Goal: Information Seeking & Learning: Learn about a topic

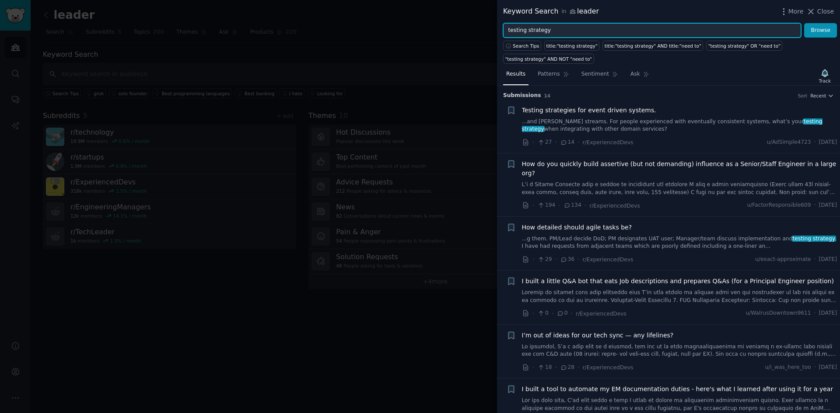
click at [558, 31] on input "testing strategy" at bounding box center [652, 30] width 298 height 15
click at [557, 31] on input "testing strategy" at bounding box center [652, 30] width 298 height 15
paste input "leveling framework"
click at [804, 23] on button "Browse" at bounding box center [820, 30] width 33 height 15
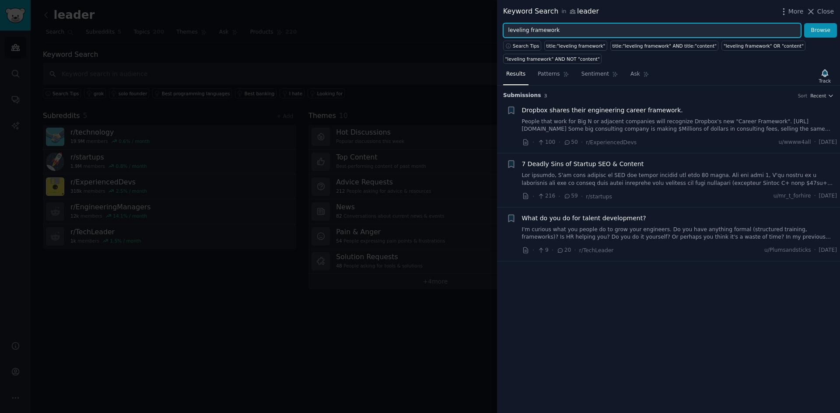
click at [538, 24] on input "leveling framework" at bounding box center [652, 30] width 298 height 15
paste input "growth paths for engineers"
click at [804, 23] on button "Browse" at bounding box center [820, 30] width 33 height 15
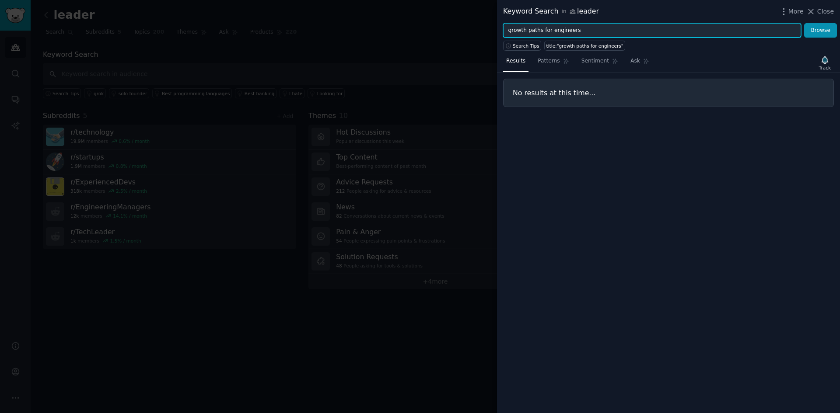
drag, startPoint x: 537, startPoint y: 30, endPoint x: 604, endPoint y: 30, distance: 66.5
click at [606, 30] on input "growth paths for engineers" at bounding box center [652, 30] width 298 height 15
click at [804, 23] on button "Browse" at bounding box center [820, 30] width 33 height 15
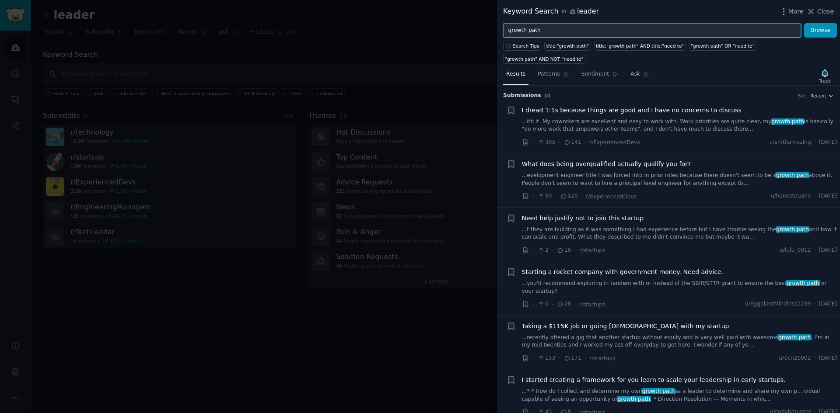
click at [824, 93] on span "Recent" at bounding box center [818, 96] width 16 height 6
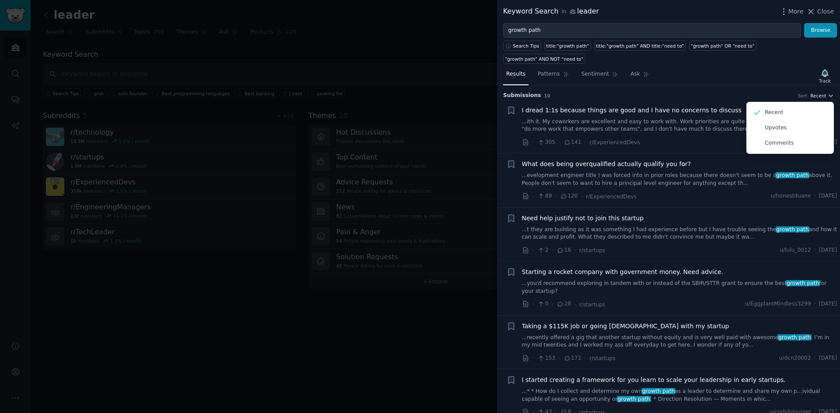
click at [824, 93] on span "Recent" at bounding box center [818, 96] width 16 height 6
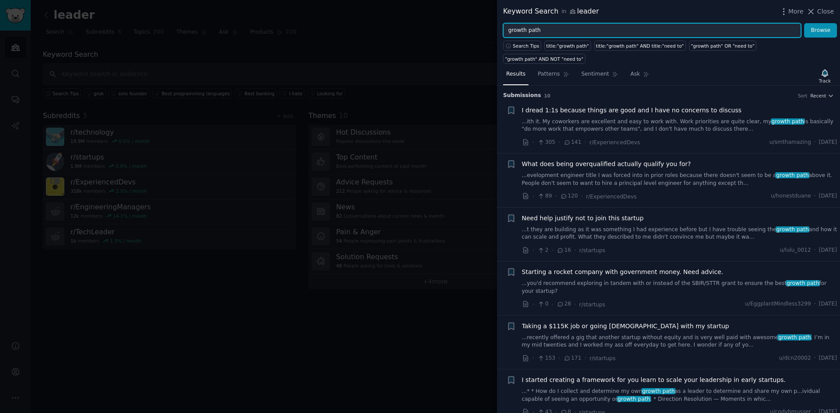
click at [583, 30] on input "growth path" at bounding box center [652, 30] width 298 height 15
paste input "observability tools"
click at [804, 23] on button "Browse" at bounding box center [820, 30] width 33 height 15
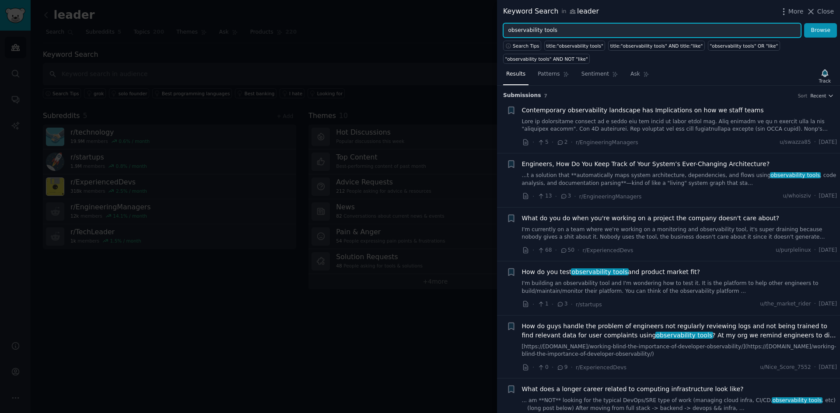
click at [620, 31] on input "observability tools" at bounding box center [652, 30] width 298 height 15
paste input "role of head of engineering"
click at [804, 23] on button "Browse" at bounding box center [820, 30] width 33 height 15
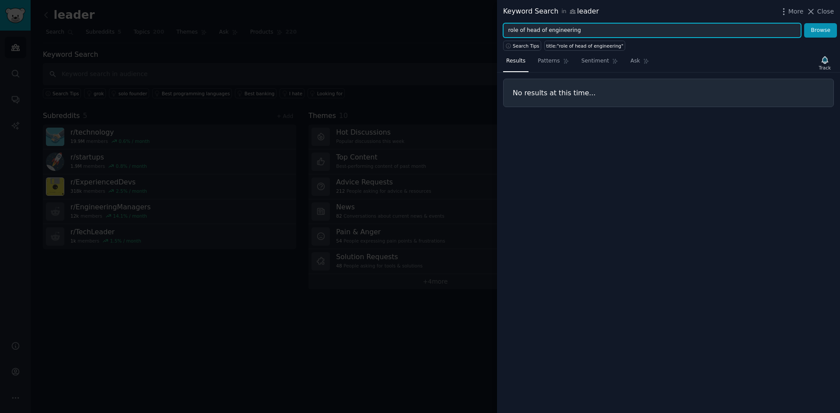
drag, startPoint x: 525, startPoint y: 29, endPoint x: 433, endPoint y: 42, distance: 93.1
click at [433, 42] on div "Keyword Search in leader More Close role of head of engineering Browse Search T…" at bounding box center [420, 206] width 840 height 413
click at [804, 23] on button "Browse" at bounding box center [820, 30] width 33 height 15
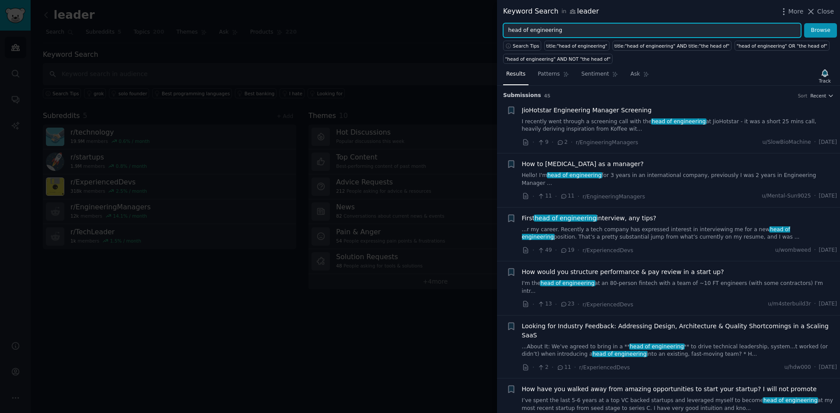
click at [590, 34] on input "head of engineering" at bounding box center [652, 30] width 298 height 15
paste input "tech debt"
click at [804, 23] on button "Browse" at bounding box center [820, 30] width 33 height 15
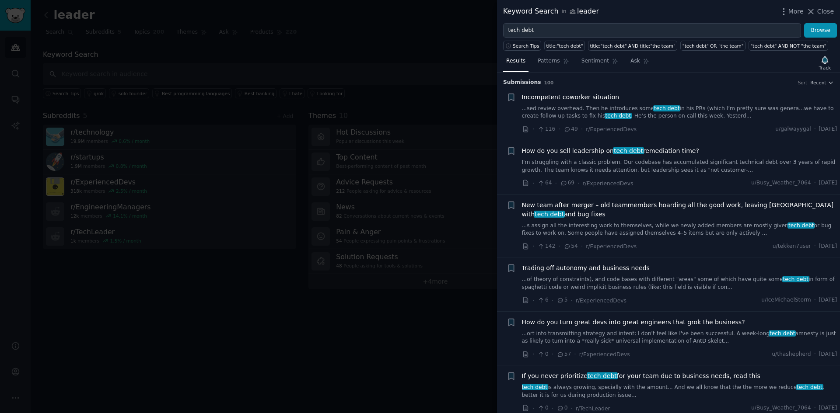
drag, startPoint x: 667, startPoint y: 148, endPoint x: 664, endPoint y: 155, distance: 7.3
click at [667, 148] on span "How do you sell leadership on tech debt remediation time?" at bounding box center [610, 151] width 177 height 9
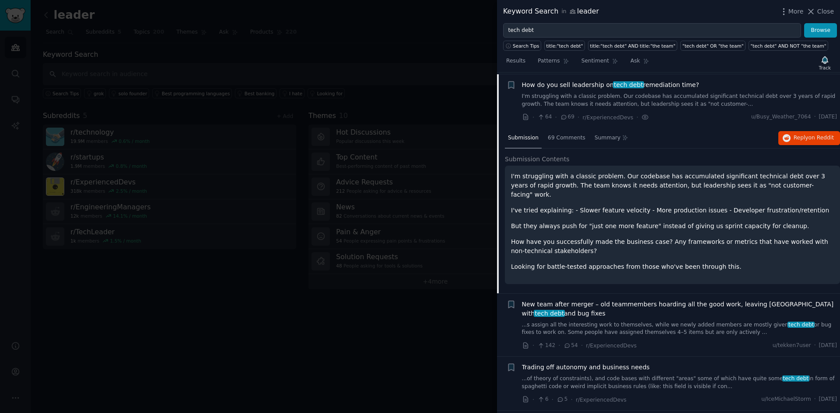
scroll to position [68, 0]
click at [787, 135] on icon "button" at bounding box center [786, 137] width 8 height 8
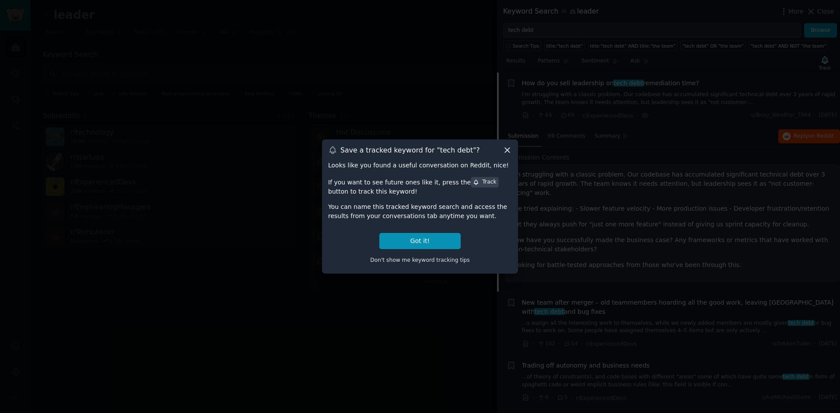
click at [509, 148] on icon at bounding box center [507, 150] width 9 height 9
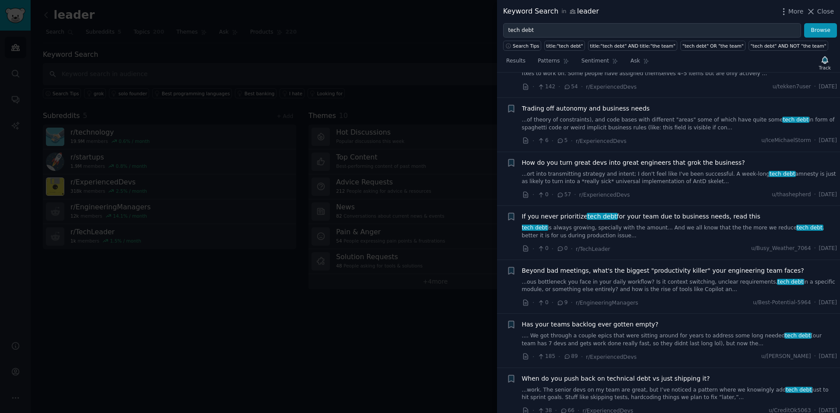
scroll to position [330, 0]
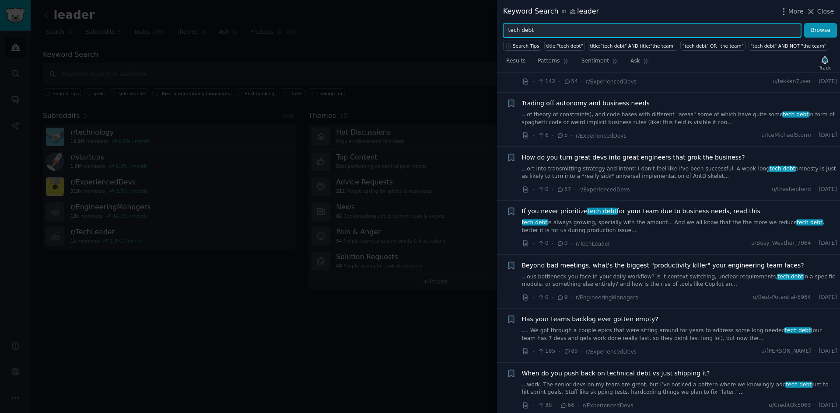
drag, startPoint x: 609, startPoint y: 24, endPoint x: 603, endPoint y: 27, distance: 6.8
click at [607, 25] on input "tech debt" at bounding box center [652, 30] width 298 height 15
click at [603, 27] on input "tech debt" at bounding box center [652, 30] width 298 height 15
paste input "hire senior engineers"
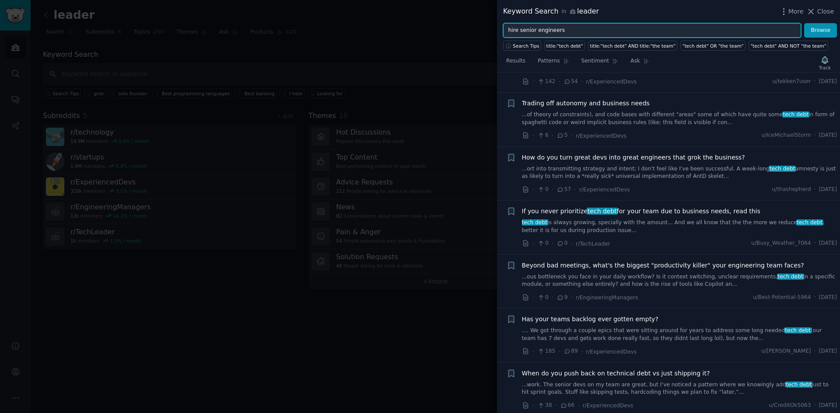
type input "hire senior engineers"
click at [804, 23] on button "Browse" at bounding box center [820, 30] width 33 height 15
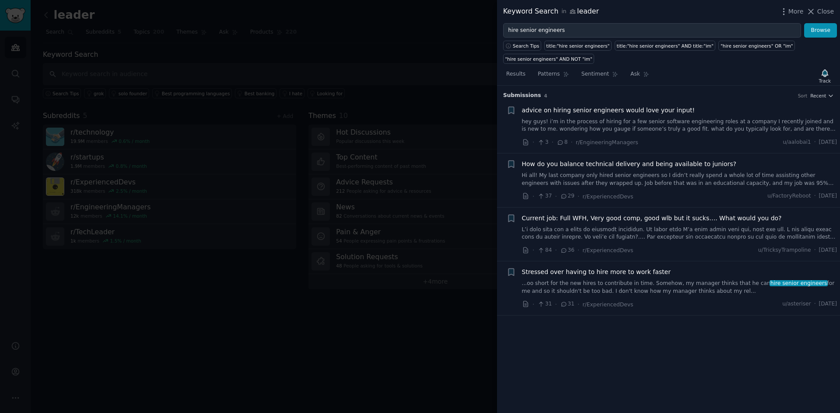
click at [656, 107] on span "advice on hiring senior engineers would love your input!" at bounding box center [608, 110] width 173 height 9
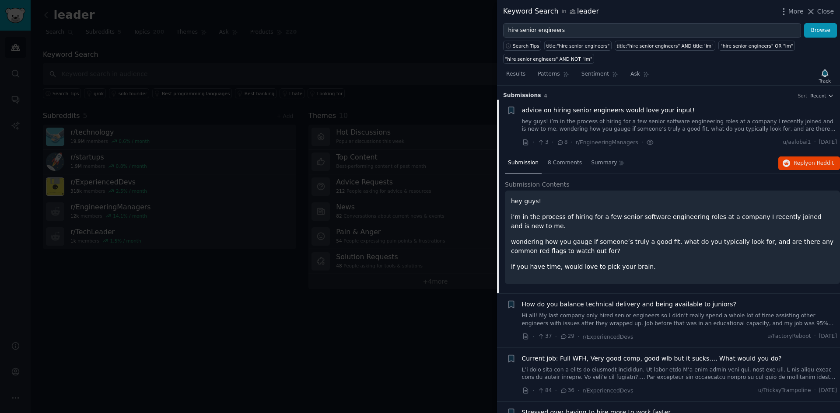
scroll to position [14, 0]
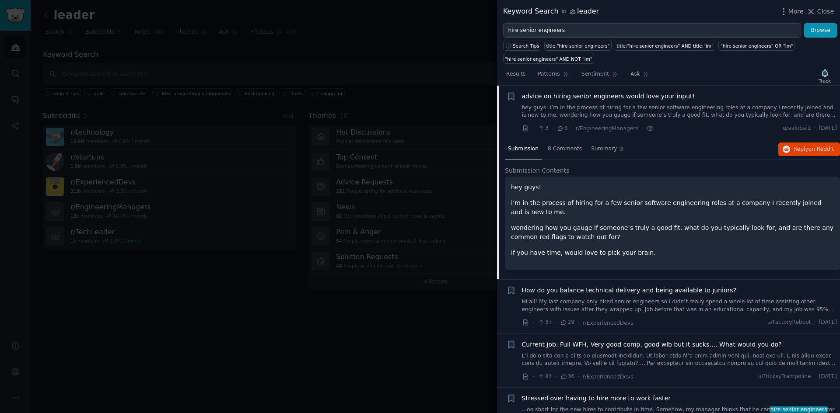
click at [297, 196] on div at bounding box center [420, 206] width 840 height 413
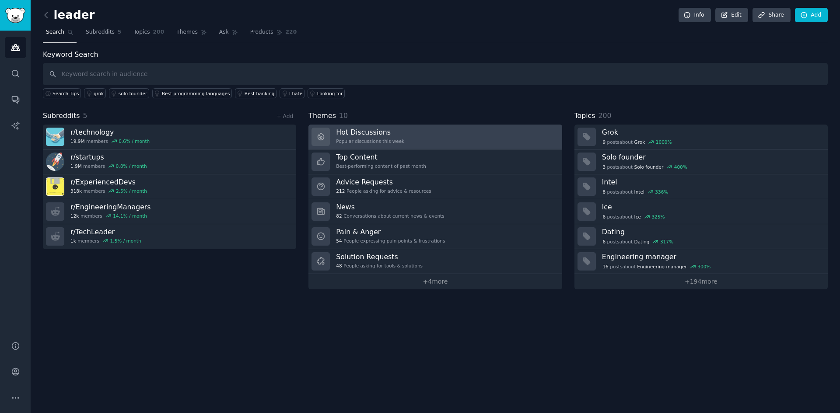
click at [359, 135] on h3 "Hot Discussions" at bounding box center [370, 132] width 68 height 9
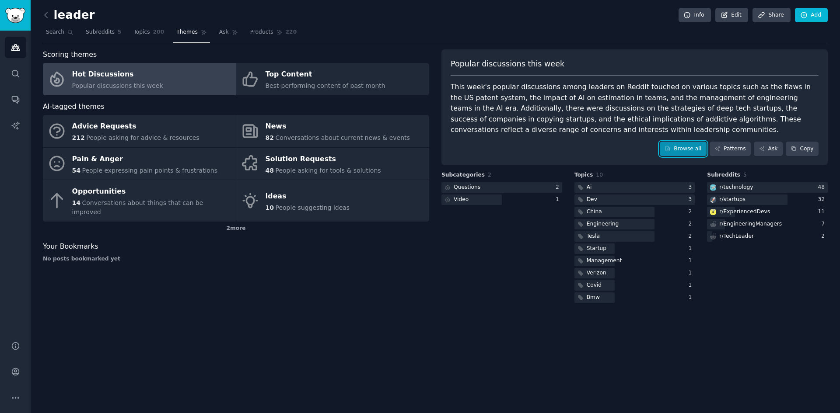
click at [688, 150] on link "Browse all" at bounding box center [683, 149] width 47 height 15
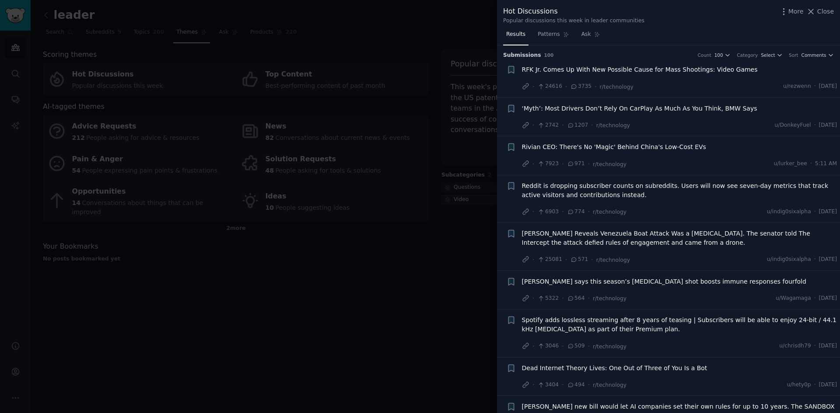
click at [424, 128] on div at bounding box center [420, 206] width 840 height 413
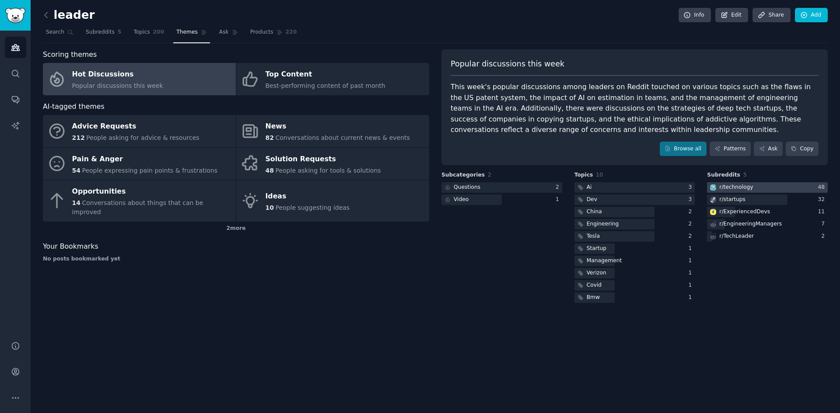
click at [766, 188] on div at bounding box center [767, 187] width 121 height 11
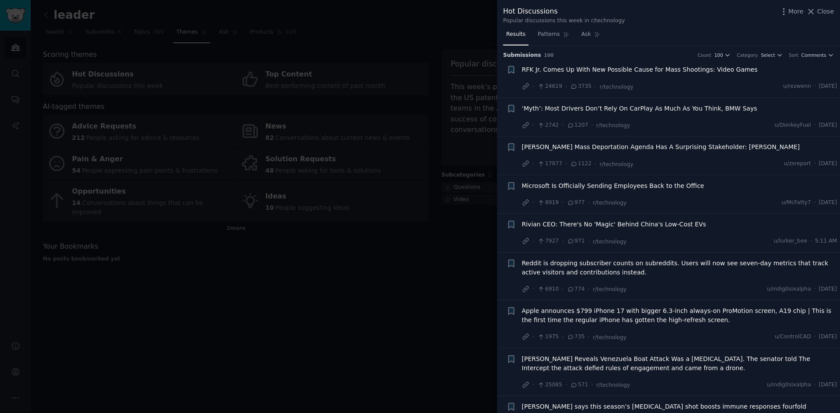
click at [435, 208] on div at bounding box center [420, 206] width 840 height 413
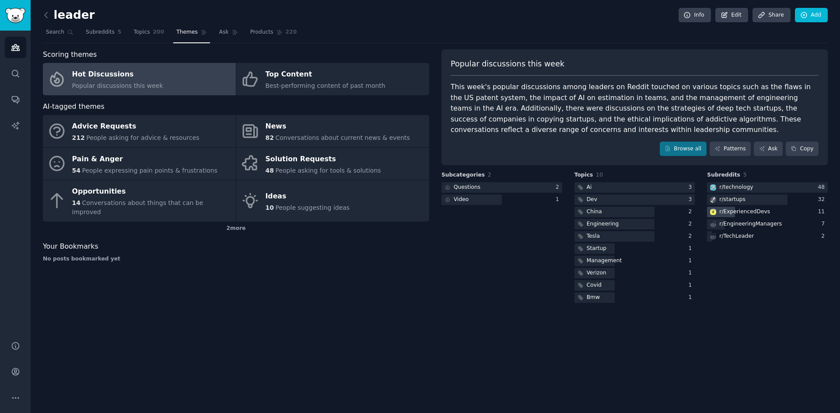
click at [728, 212] on div "r/ ExperiencedDevs" at bounding box center [744, 212] width 51 height 8
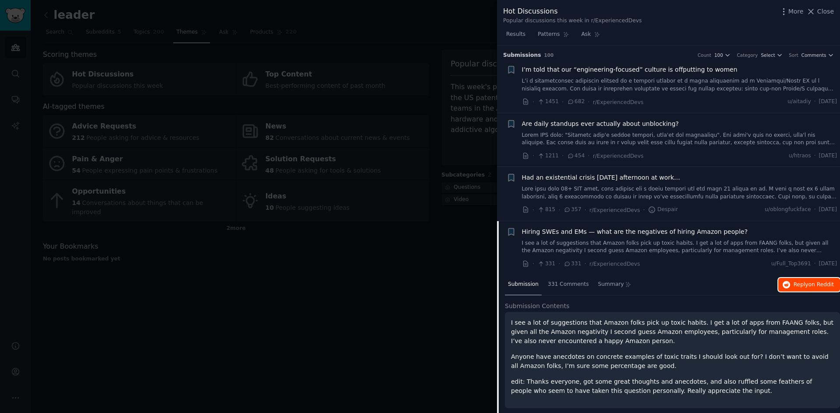
click at [786, 287] on icon "button" at bounding box center [786, 285] width 8 height 8
